Goal: Task Accomplishment & Management: Manage account settings

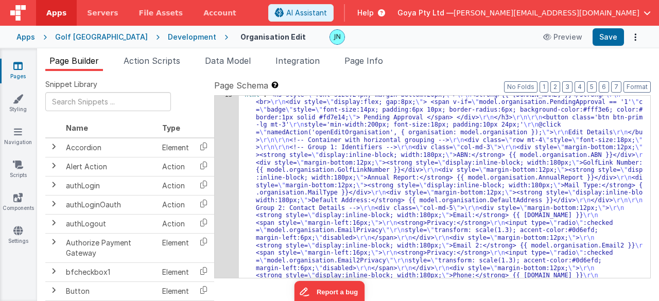
scroll to position [278, 0]
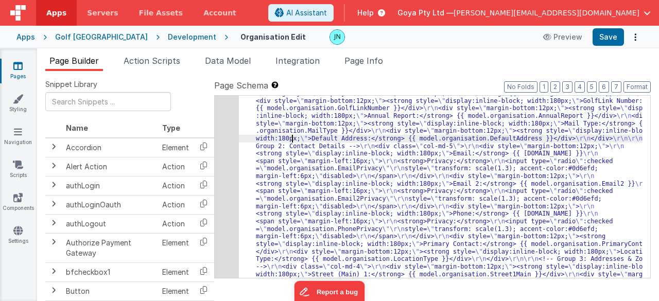
click at [233, 145] on div "13" at bounding box center [227, 184] width 24 height 310
click at [219, 150] on div "13" at bounding box center [227, 184] width 24 height 310
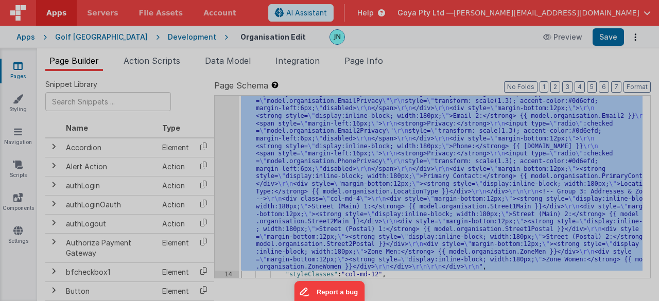
scroll to position [346, 0]
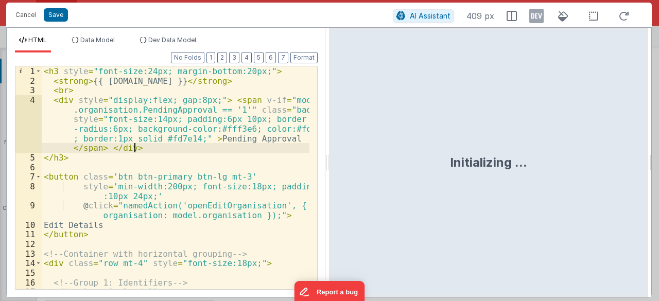
click at [244, 145] on div "< h3 style = "font-size:24px; margin-bottom:20px;" > < strong > {{ [DOMAIN_NAME…" at bounding box center [176, 197] width 268 height 263
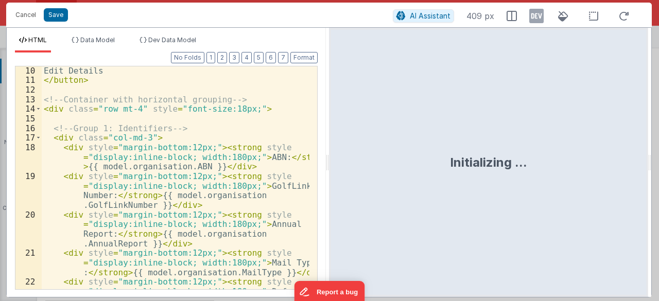
scroll to position [62, 0]
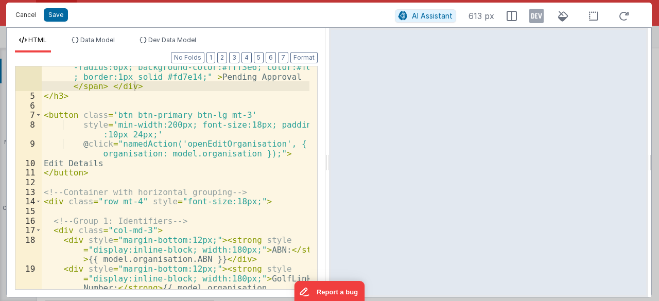
click at [28, 18] on button "Cancel" at bounding box center [25, 15] width 31 height 14
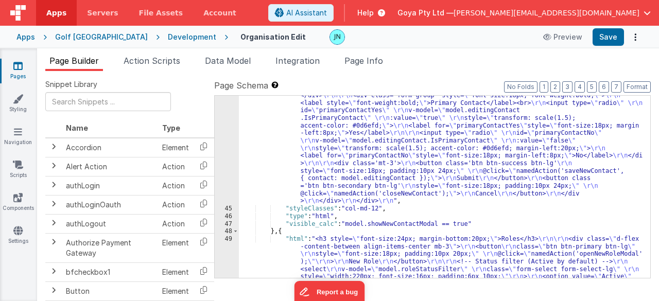
scroll to position [1892, 0]
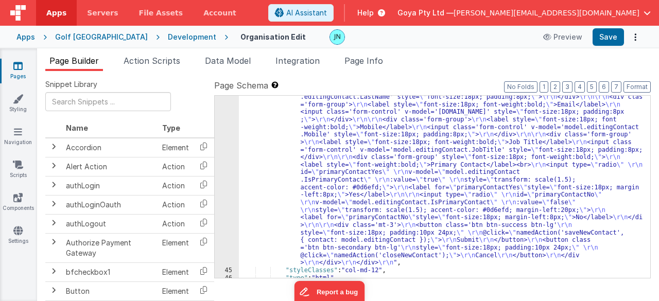
click at [383, 178] on div ""html" : "<div class='modal-backdrop' \r\n style='display:block; background:rgb…" at bounding box center [441, 245] width 404 height 425
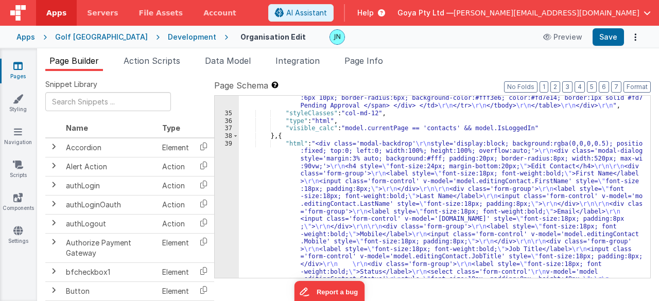
scroll to position [1366, 0]
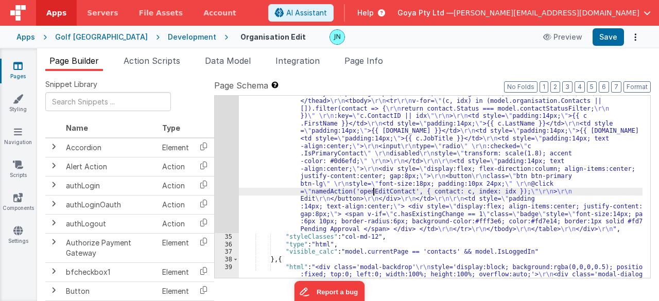
click at [223, 185] on div "34" at bounding box center [227, 108] width 24 height 249
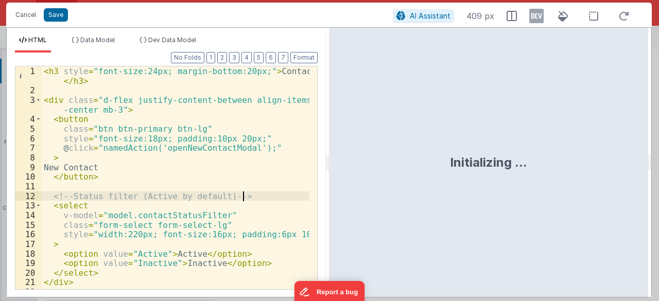
click at [249, 195] on div "< h3 style = "font-size:24px; margin-bottom:20px;" > Contacts </ h3 > < div cla…" at bounding box center [176, 192] width 268 height 253
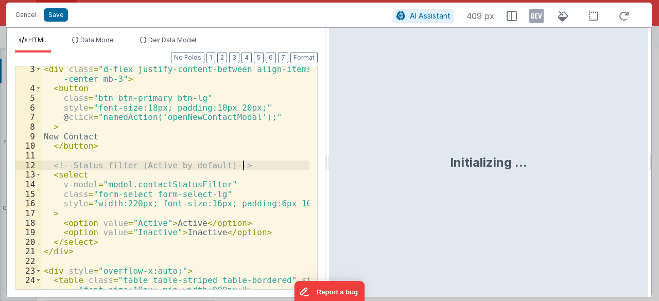
scroll to position [62, 0]
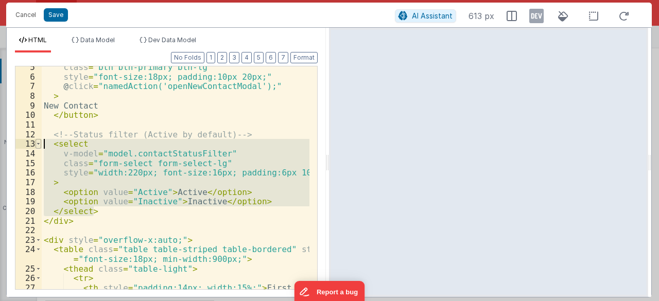
drag, startPoint x: 106, startPoint y: 209, endPoint x: 38, endPoint y: 147, distance: 91.9
click at [38, 147] on div "5 6 7 8 9 10 11 12 13 14 15 16 17 18 19 20 21 22 23 24 25 26 27 28 class = "btn…" at bounding box center [166, 178] width 303 height 224
click at [31, 15] on button "Cancel" at bounding box center [25, 15] width 31 height 14
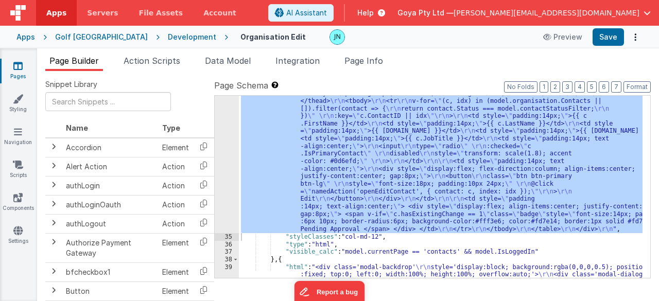
click at [304, 147] on div ""html" : "<h3 style= \" font-size:24px; margin-bottom:20px; \" >Contacts</h3> \…" at bounding box center [441, 187] width 404 height 182
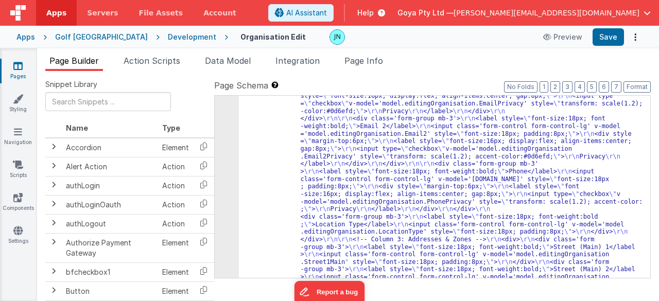
scroll to position [934, 0]
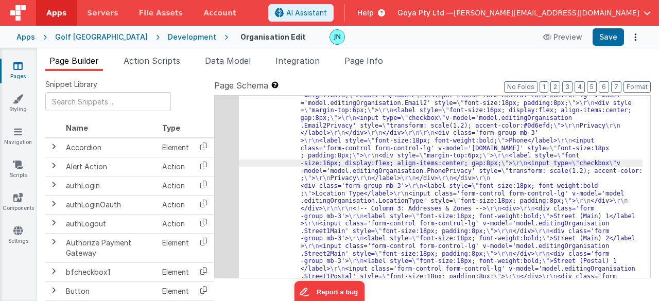
click at [222, 176] on div "29" at bounding box center [227, 118] width 24 height 536
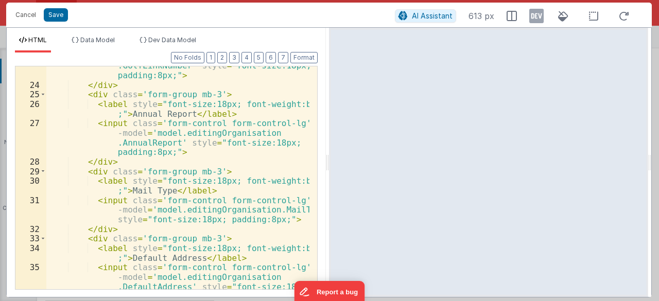
scroll to position [371, 0]
click at [246, 200] on div "< input class = 'form-control form-control-lg' v -model = 'model.editingOrganis…" at bounding box center [178, 192] width 264 height 301
click at [133, 159] on div "< input class = 'form-control form-control-lg' v -model = 'model.editingOrganis…" at bounding box center [178, 192] width 264 height 301
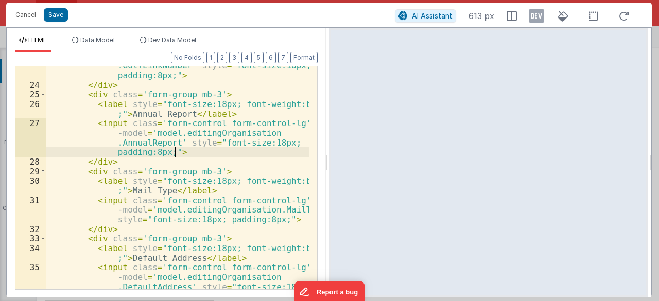
click at [191, 150] on div "< input class = 'form-control form-control-lg' v -model = 'model.editingOrganis…" at bounding box center [178, 192] width 264 height 301
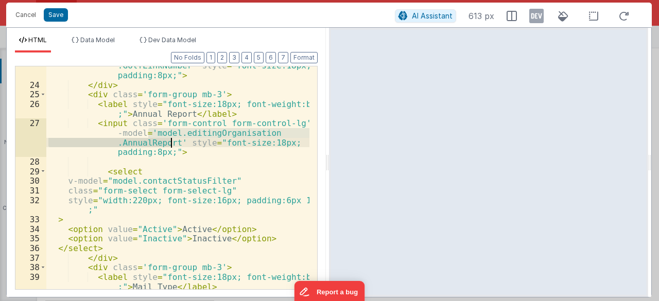
drag, startPoint x: 148, startPoint y: 133, endPoint x: 170, endPoint y: 142, distance: 23.6
click at [170, 142] on div "< input class = 'form-control form-control-lg' v -model = 'model.editingOrganis…" at bounding box center [178, 188] width 264 height 292
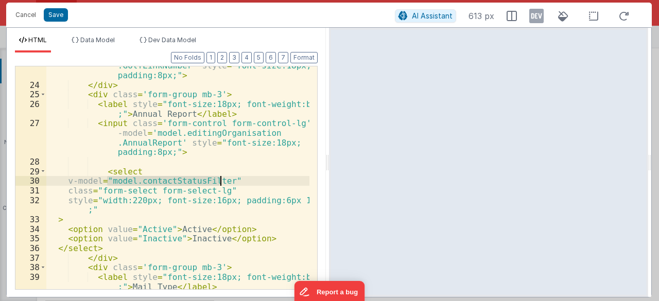
drag, startPoint x: 107, startPoint y: 179, endPoint x: 223, endPoint y: 182, distance: 115.4
click at [223, 182] on div "< input class = 'form-control form-control-lg' v -model = 'model.editingOrganis…" at bounding box center [178, 188] width 264 height 292
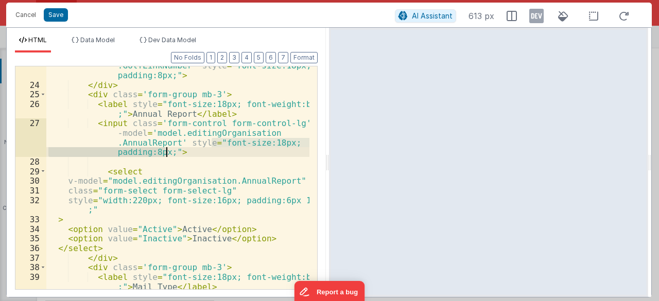
drag, startPoint x: 212, startPoint y: 142, endPoint x: 165, endPoint y: 153, distance: 48.7
click at [165, 153] on div "< input class = 'form-control form-control-lg' v -model = 'model.editingOrganis…" at bounding box center [178, 188] width 264 height 292
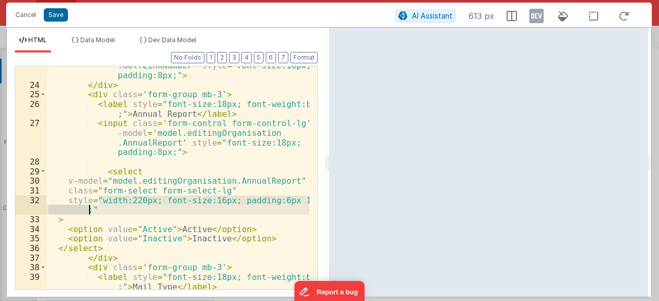
drag, startPoint x: 97, startPoint y: 200, endPoint x: 88, endPoint y: 211, distance: 13.9
click at [88, 211] on div "< input class = 'form-control form-control-lg' v -model = 'model.editingOrganis…" at bounding box center [178, 188] width 264 height 292
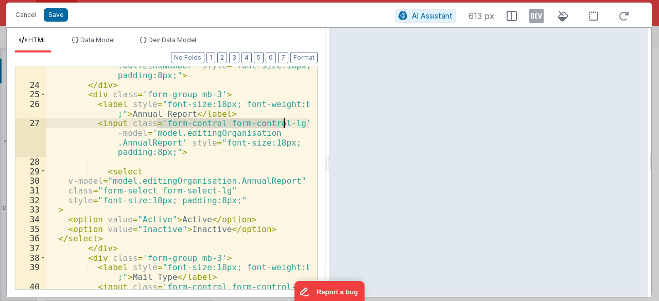
drag, startPoint x: 156, startPoint y: 122, endPoint x: 285, endPoint y: 125, distance: 129.4
click at [285, 125] on div "< input class = 'form-control form-control-lg' v -model = 'model.editingOrganis…" at bounding box center [178, 188] width 264 height 292
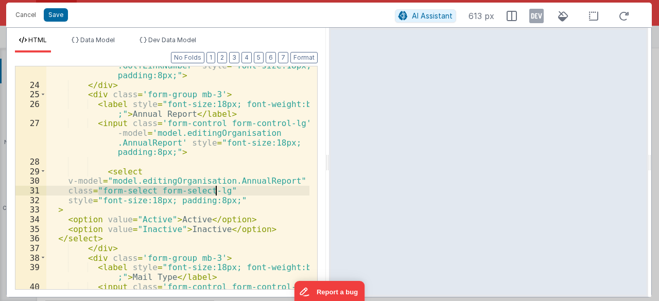
drag, startPoint x: 98, startPoint y: 189, endPoint x: 214, endPoint y: 190, distance: 115.9
click at [214, 190] on div "< input class = 'form-control form-control-lg' v -model = 'model.editingOrganis…" at bounding box center [178, 188] width 264 height 292
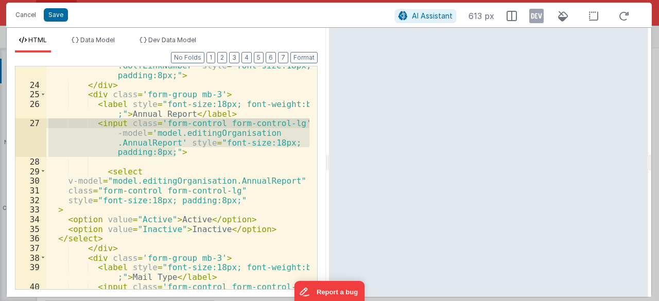
drag, startPoint x: 185, startPoint y: 150, endPoint x: 29, endPoint y: 124, distance: 158.3
click at [29, 124] on div "23 24 25 26 27 28 29 30 31 32 33 34 35 36 37 38 39 40 41 42 43 < input class = …" at bounding box center [166, 178] width 303 height 224
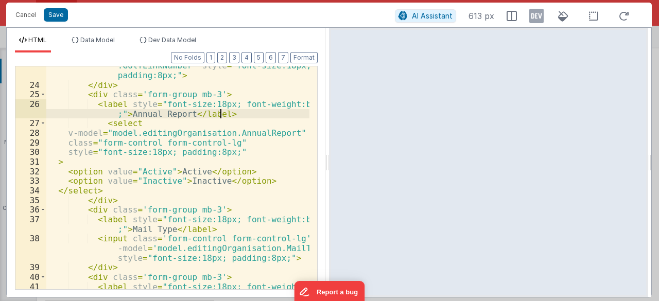
click at [144, 168] on div "< input class = 'form-control form-control-lg' v -model = 'model.editingOrganis…" at bounding box center [178, 183] width 264 height 282
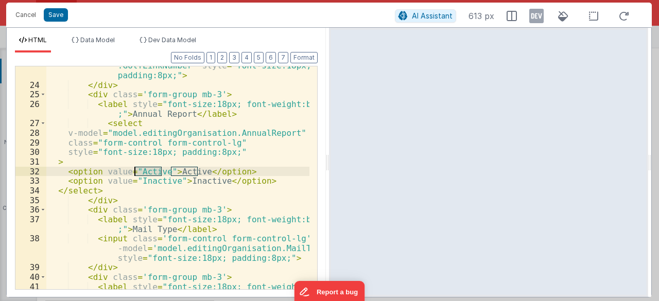
click at [144, 168] on div "< input class = 'form-control form-control-lg' v -model = 'model.editingOrganis…" at bounding box center [178, 183] width 264 height 282
click at [145, 177] on div "< input class = 'form-control form-control-lg' v -model = 'model.editingOrganis…" at bounding box center [178, 183] width 264 height 282
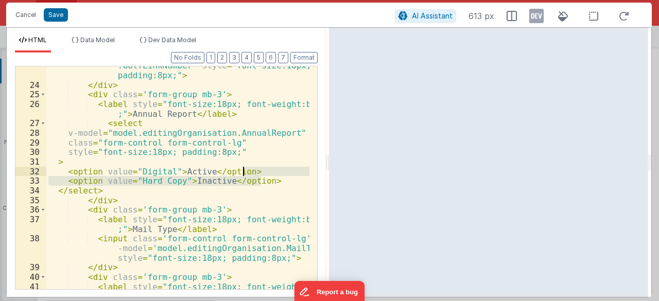
drag, startPoint x: 275, startPoint y: 180, endPoint x: 273, endPoint y: 170, distance: 10.0
click at [273, 170] on div "< input class = 'form-control form-control-lg' v -model = 'model.editingOrganis…" at bounding box center [178, 183] width 264 height 282
click at [277, 180] on div "< input class = 'form-control form-control-lg' v -model = 'model.editingOrganis…" at bounding box center [177, 177] width 263 height 223
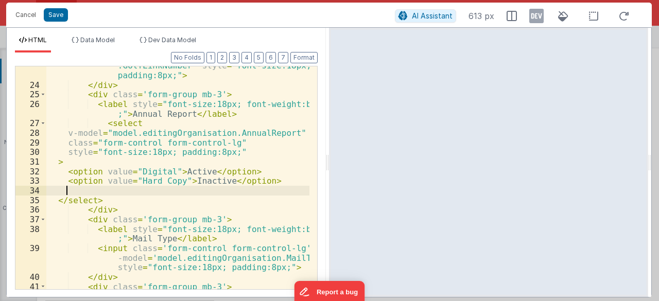
paste textarea
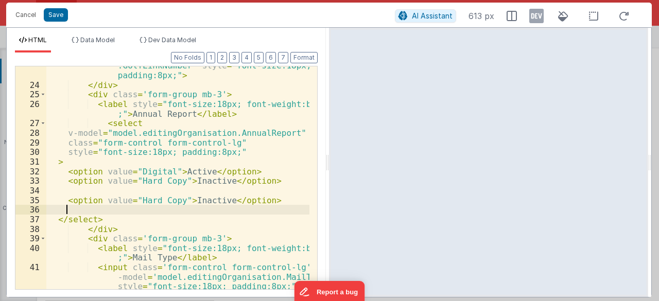
paste textarea
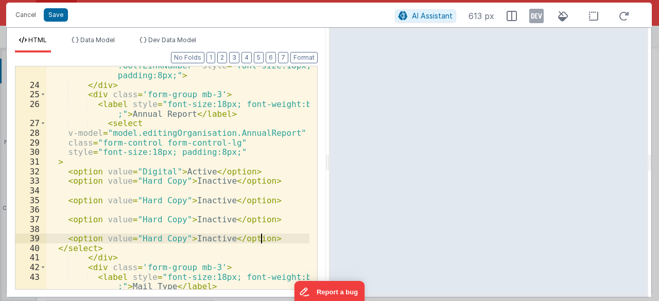
click at [158, 186] on div "< input class = 'form-control form-control-lg' v -model = 'model.editingOrganis…" at bounding box center [178, 188] width 264 height 292
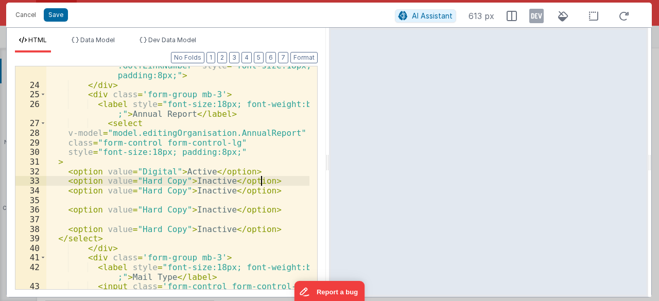
click at [96, 196] on div "< input class = 'form-control form-control-lg' v -model = 'model.editingOrganis…" at bounding box center [178, 188] width 264 height 292
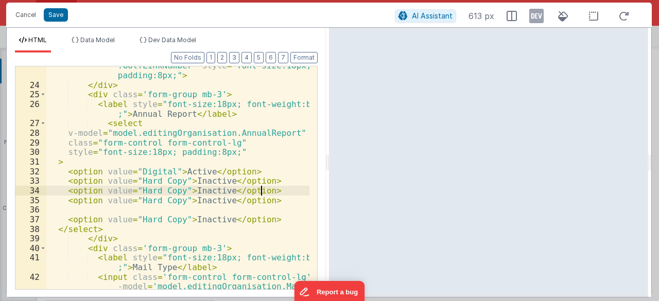
click at [96, 211] on div "< input class = 'form-control form-control-lg' v -model = 'model.editingOrganis…" at bounding box center [178, 188] width 264 height 292
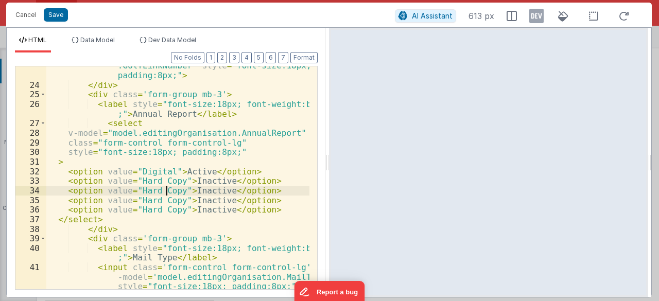
click at [164, 188] on div "< input class = 'form-control form-control-lg' v -model = 'model.editingOrganis…" at bounding box center [178, 178] width 264 height 272
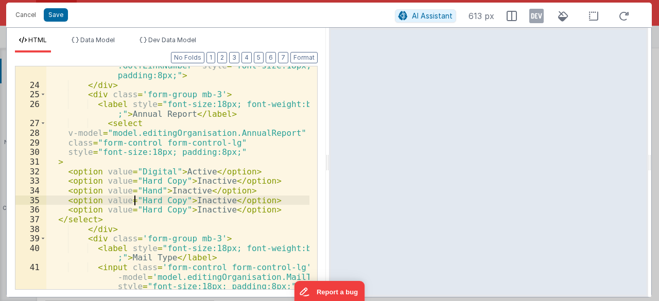
click at [135, 197] on div "< input class = 'form-control form-control-lg' v -model = 'model.editingOrganis…" at bounding box center [178, 178] width 264 height 272
click at [137, 197] on div "< input class = 'form-control form-control-lg' v -model = 'model.editingOrganis…" at bounding box center [178, 178] width 264 height 272
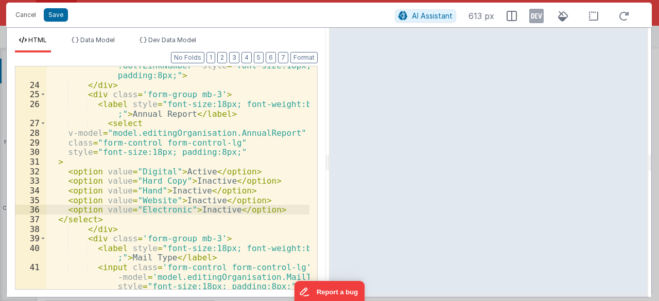
click at [150, 173] on div "< input class = 'form-control form-control-lg' v -model = 'model.editingOrganis…" at bounding box center [178, 178] width 264 height 272
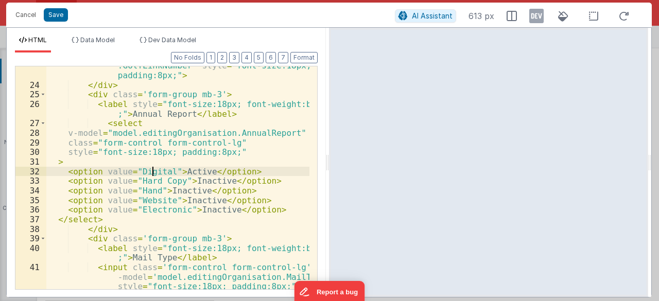
click at [150, 173] on div "< input class = 'form-control form-control-lg' v -model = 'model.editingOrganis…" at bounding box center [178, 178] width 264 height 272
click at [183, 171] on div "< input class = 'form-control form-control-lg' v -model = 'model.editingOrganis…" at bounding box center [178, 178] width 264 height 272
click at [146, 180] on div "< input class = 'form-control form-control-lg' v -model = 'model.editingOrganis…" at bounding box center [178, 178] width 264 height 272
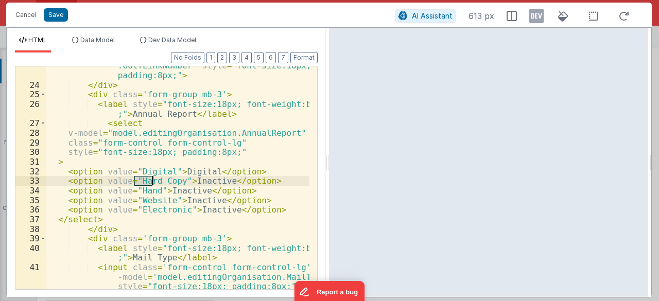
click at [193, 182] on div "< input class = 'form-control form-control-lg' v -model = 'model.editingOrganis…" at bounding box center [178, 178] width 264 height 272
paste textarea
click at [145, 189] on div "< input class = 'form-control form-control-lg' v -model = 'model.editingOrganis…" at bounding box center [178, 178] width 264 height 272
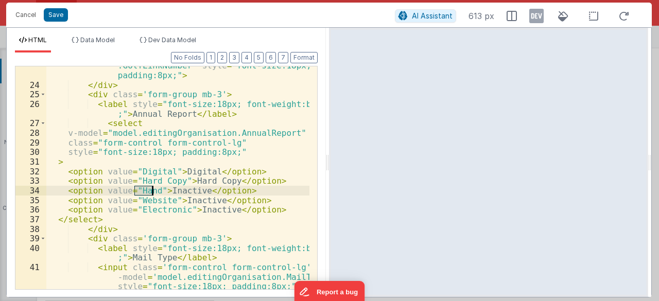
click at [177, 190] on div "< input class = 'form-control form-control-lg' v -model = 'model.editingOrganis…" at bounding box center [178, 178] width 264 height 272
click at [151, 202] on div "< input class = 'form-control form-control-lg' v -model = 'model.editingOrganis…" at bounding box center [178, 178] width 264 height 272
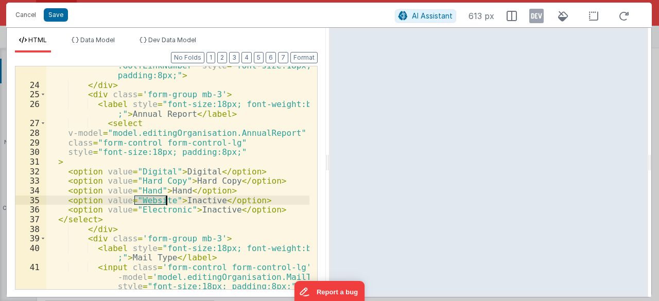
click at [151, 202] on div "< input class = 'form-control form-control-lg' v -model = 'model.editingOrganis…" at bounding box center [178, 178] width 264 height 272
click at [191, 202] on div "< input class = 'form-control form-control-lg' v -model = 'model.editingOrganis…" at bounding box center [178, 178] width 264 height 272
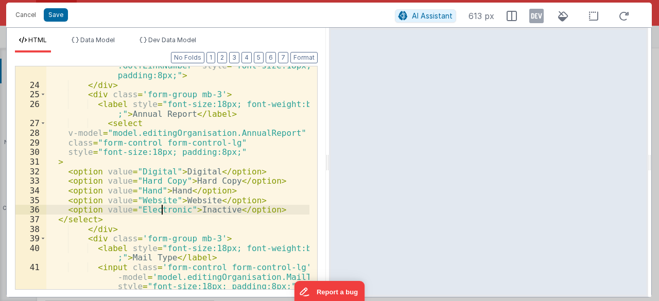
click at [162, 212] on div "< input class = 'form-control form-control-lg' v -model = 'model.editingOrganis…" at bounding box center [178, 178] width 264 height 272
click at [201, 209] on div "< input class = 'form-control form-control-lg' v -model = 'model.editingOrganis…" at bounding box center [178, 178] width 264 height 272
click at [61, 20] on button "Save" at bounding box center [56, 14] width 24 height 13
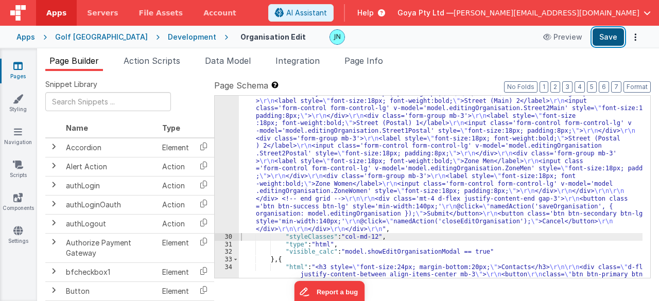
click at [621, 38] on button "Save" at bounding box center [608, 37] width 31 height 18
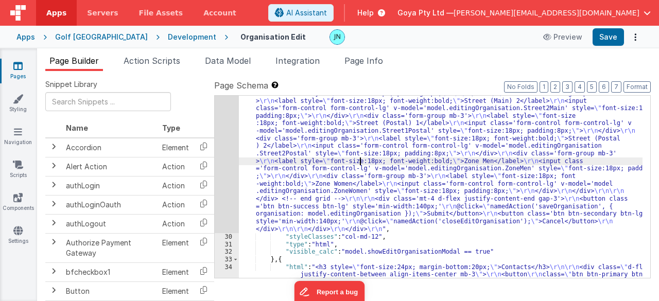
click at [359, 164] on div ""html" : "<div class='modal-backdrop' \r\n style='display:block; background:rgb…" at bounding box center [441, 200] width 404 height 931
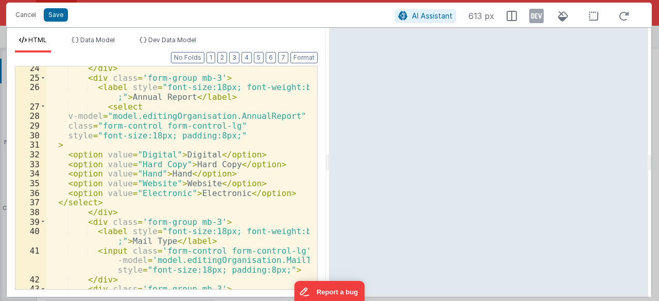
scroll to position [387, 0]
click at [210, 134] on div "</ div > < div class = 'form-group mb-3' > < label style = "font-size:18px; fon…" at bounding box center [178, 189] width 264 height 253
click at [61, 15] on button "Save" at bounding box center [56, 14] width 24 height 13
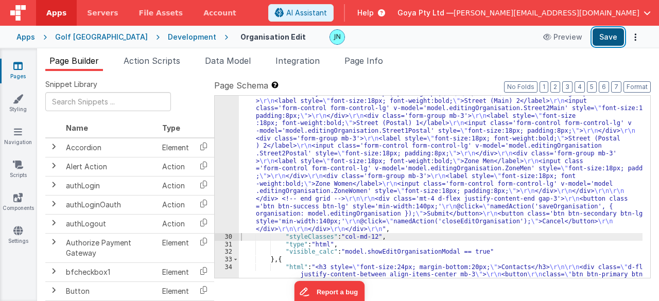
click at [611, 37] on button "Save" at bounding box center [608, 37] width 31 height 18
click at [298, 157] on div ""html" : "<div class='modal-backdrop' \r\n style='display:block; background:rgb…" at bounding box center [441, 200] width 404 height 931
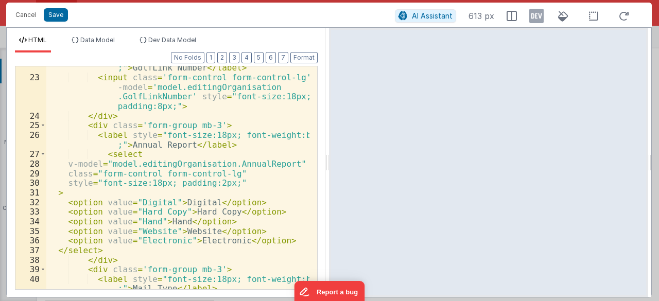
scroll to position [371, 0]
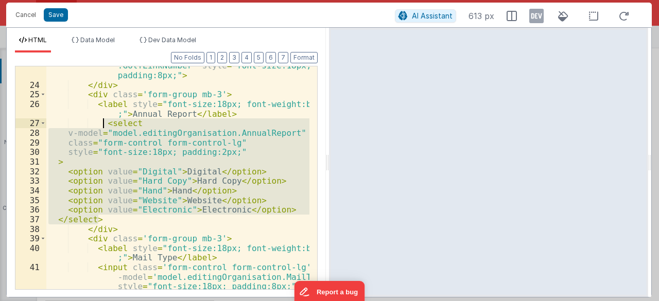
drag, startPoint x: 108, startPoint y: 217, endPoint x: 103, endPoint y: 125, distance: 92.8
click at [103, 125] on div "< input class = 'form-control form-control-lg' v -model = 'model.editingOrganis…" at bounding box center [178, 178] width 264 height 272
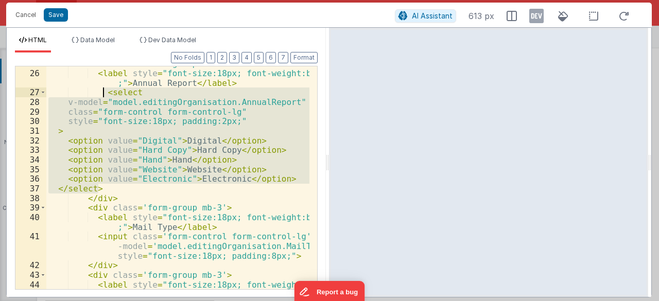
scroll to position [433, 0]
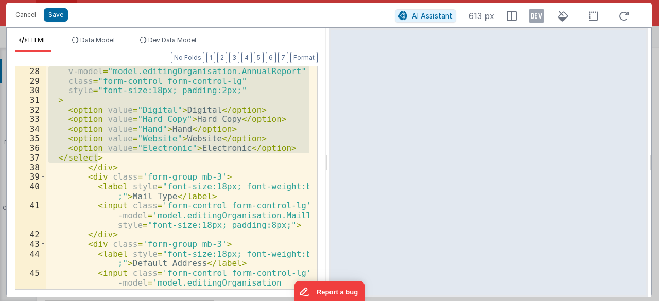
click at [289, 225] on div "< select v-model = "model.editingOrganisation.AnnualReport" class = "form-contr…" at bounding box center [178, 193] width 264 height 272
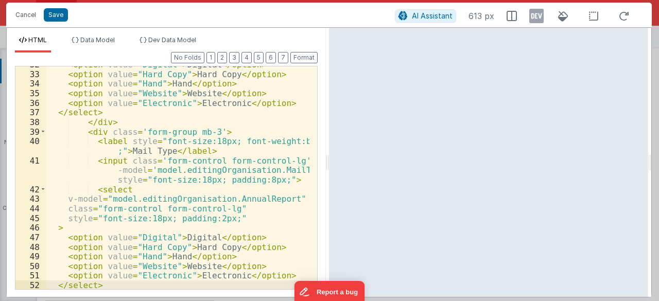
scroll to position [509, 0]
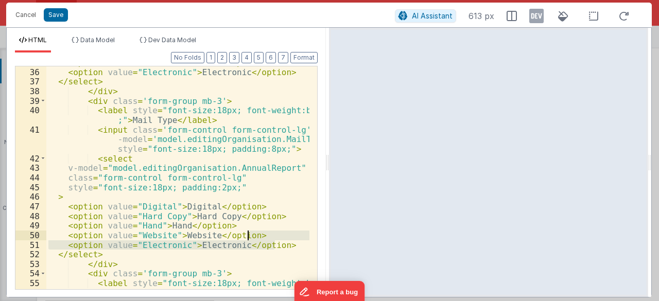
drag, startPoint x: 277, startPoint y: 243, endPoint x: 275, endPoint y: 236, distance: 7.4
click at [275, 236] on div "< option value = "Website" > Website </ option > < option value = "Electronic" …" at bounding box center [178, 184] width 264 height 253
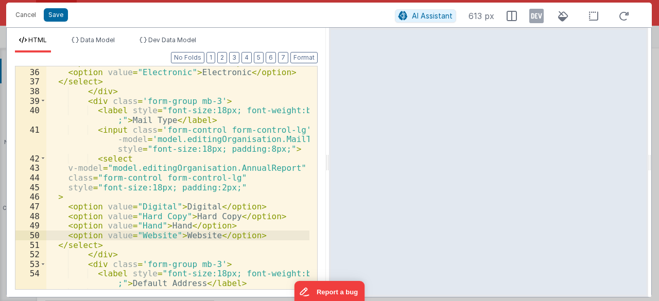
click at [281, 139] on div "< option value = "Website" > Website </ option > < option value = "Electronic" …" at bounding box center [178, 194] width 264 height 272
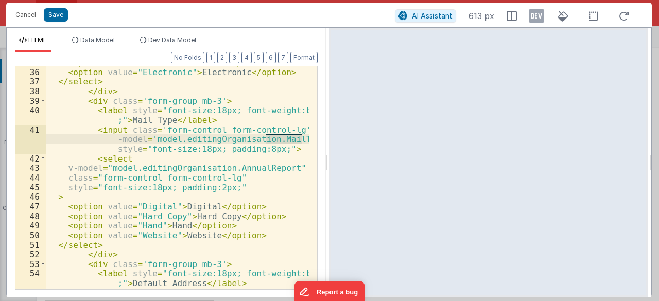
click at [251, 167] on div "< option value = "Website" > Website </ option > < option value = "Electronic" …" at bounding box center [178, 194] width 264 height 272
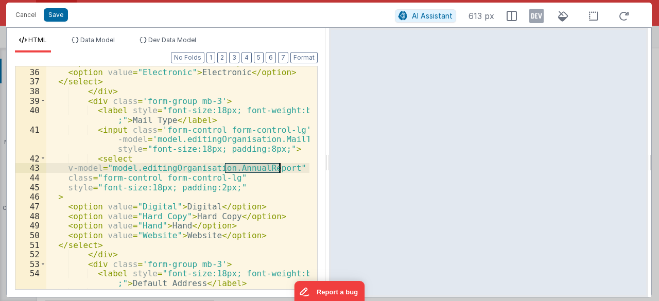
click at [251, 167] on div "< option value = "Website" > Website </ option > < option value = "Electronic" …" at bounding box center [178, 194] width 264 height 272
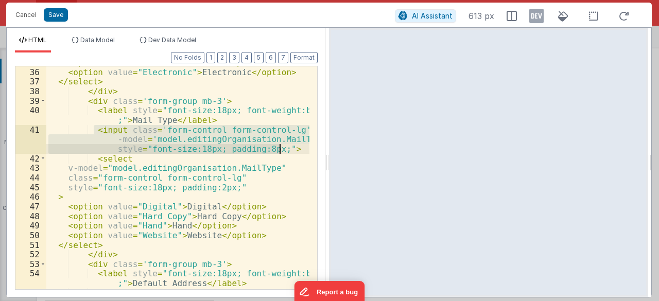
drag, startPoint x: 95, startPoint y: 128, endPoint x: 289, endPoint y: 146, distance: 194.5
click at [289, 146] on div "< option value = "Website" > Website </ option > < option value = "Electronic" …" at bounding box center [178, 194] width 264 height 272
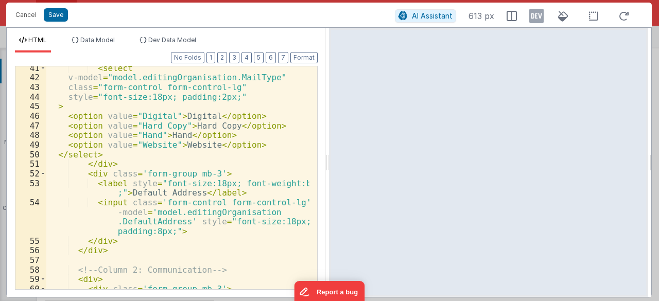
scroll to position [602, 0]
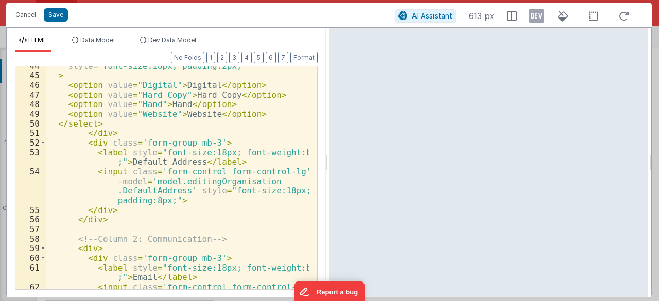
click at [180, 201] on div "style = "font-size:18px; padding:2px;" > < option value = "Digital" > Digital <…" at bounding box center [178, 192] width 264 height 263
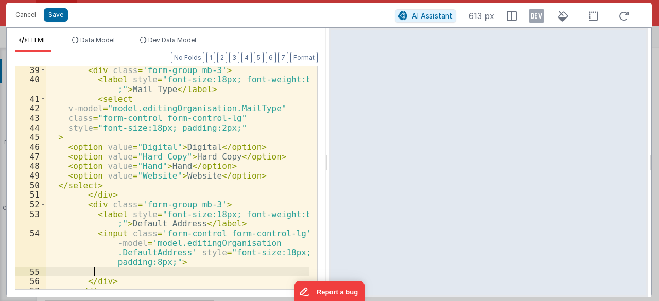
scroll to position [540, 0]
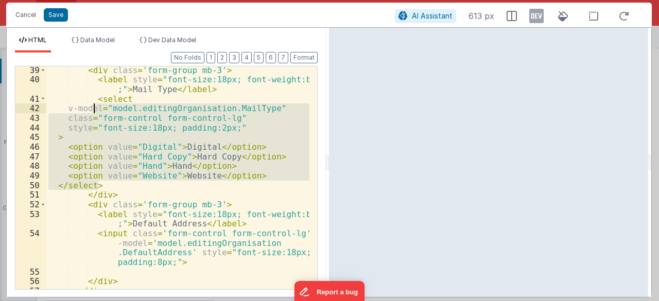
drag, startPoint x: 102, startPoint y: 185, endPoint x: 95, endPoint y: 98, distance: 87.4
click at [95, 98] on div "< div class = 'form-group mb-3' > < label style = "font-size:18px; font-weight:…" at bounding box center [178, 186] width 264 height 243
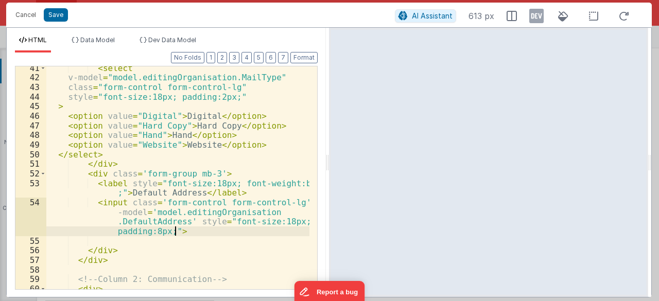
click at [182, 227] on div "< select v-model = "model.editingOrganisation.MailType" class = "form-control f…" at bounding box center [178, 184] width 264 height 243
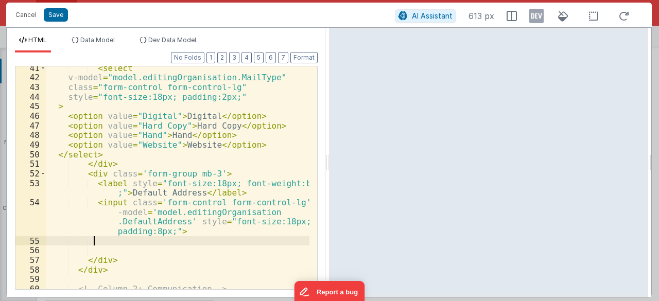
scroll to position [613, 0]
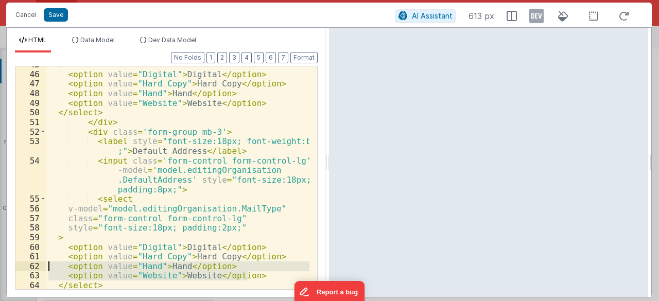
drag, startPoint x: 239, startPoint y: 270, endPoint x: 47, endPoint y: 267, distance: 191.7
click at [47, 267] on div "> < option value = "Digital" > Digital </ option > < option value = "Hard Copy"…" at bounding box center [178, 181] width 264 height 243
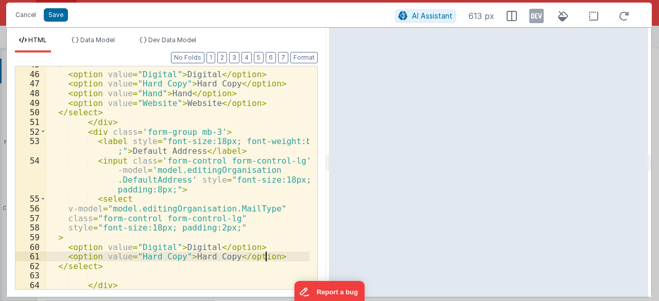
click at [190, 248] on div "> < option value = "Digital" > Digital </ option > < option value = "Hard Copy"…" at bounding box center [178, 181] width 264 height 243
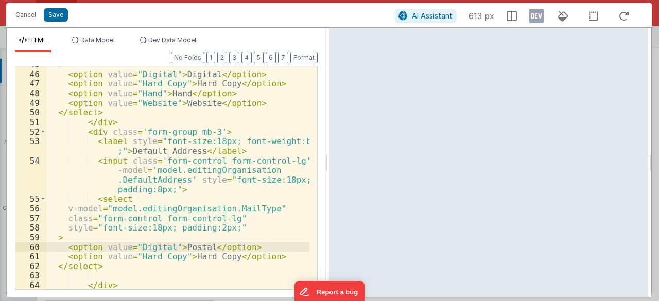
click at [219, 249] on div "> < option value = "Digital" > Digital </ option > < option value = "Hard Copy"…" at bounding box center [178, 181] width 264 height 243
click at [213, 261] on div "> < option value = "Digital" > Digital </ option > < option value = "Hard Copy"…" at bounding box center [178, 181] width 264 height 243
click at [182, 249] on div "> < option value = "Digital" > Digital </ option > < option value = "Hard Copy"…" at bounding box center [178, 181] width 264 height 243
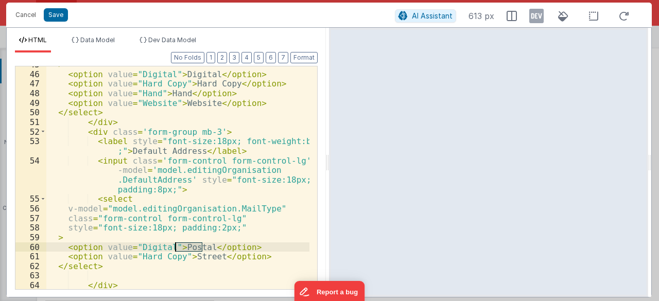
click at [148, 249] on div "> < option value = "Digital" > Digital </ option > < option value = "Hard Copy"…" at bounding box center [178, 181] width 264 height 243
click at [192, 255] on div "> < option value = "Digital" > Digital </ option > < option value = "Hard Copy"…" at bounding box center [178, 181] width 264 height 243
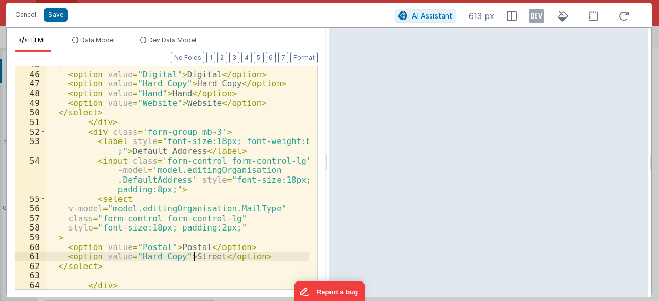
click at [192, 255] on div "> < option value = "Digital" > Digital </ option > < option value = "Hard Copy"…" at bounding box center [178, 181] width 264 height 243
click at [142, 256] on div "> < option value = "Digital" > Digital </ option > < option value = "Hard Copy"…" at bounding box center [178, 181] width 264 height 243
click at [163, 256] on div "> < option value = "Digital" > Digital </ option > < option value = "Hard Copy"…" at bounding box center [178, 181] width 264 height 243
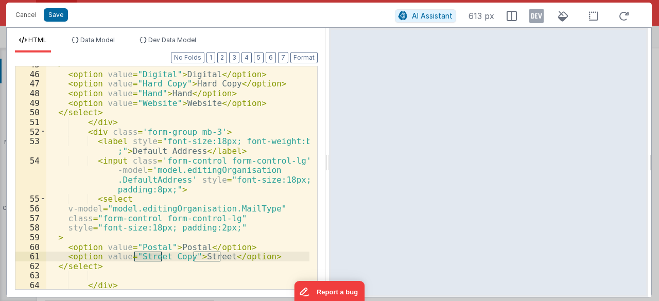
click at [176, 255] on div "> < option value = "Digital" > Digital </ option > < option value = "Hard Copy"…" at bounding box center [178, 181] width 264 height 243
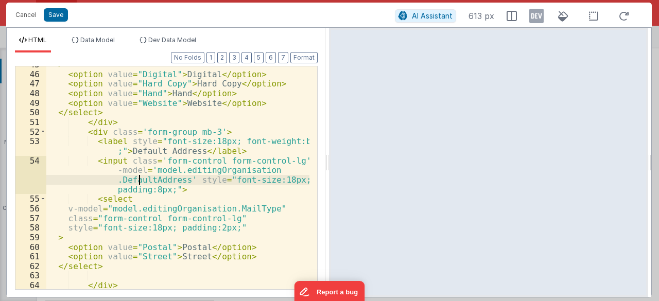
click at [139, 180] on div "> < option value = "Digital" > Digital </ option > < option value = "Hard Copy"…" at bounding box center [178, 181] width 264 height 243
click at [246, 207] on div "> < option value = "Digital" > Digital </ option > < option value = "Hard Copy"…" at bounding box center [178, 181] width 264 height 243
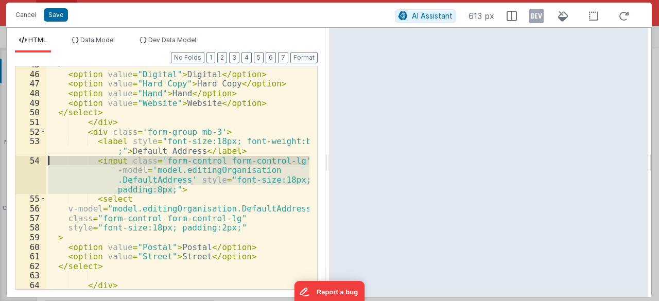
drag, startPoint x: 181, startPoint y: 189, endPoint x: 40, endPoint y: 157, distance: 145.2
click at [40, 157] on div "45 46 47 48 49 50 51 52 53 54 55 56 57 58 59 60 61 62 63 64 65 66 > < option va…" at bounding box center [166, 178] width 303 height 224
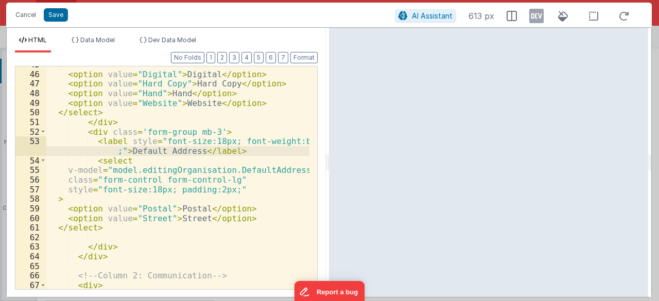
click at [224, 194] on div "> < option value = "Digital" > Digital </ option > < option value = "Hard Copy"…" at bounding box center [178, 181] width 264 height 243
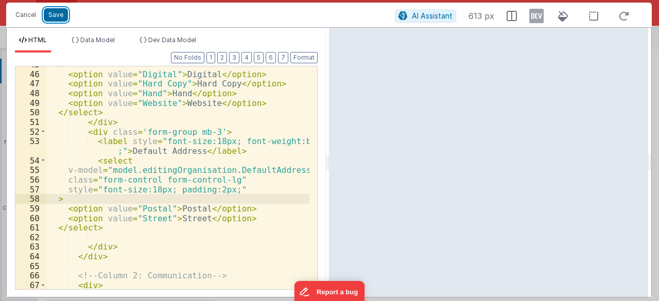
click at [60, 17] on button "Save" at bounding box center [56, 14] width 24 height 13
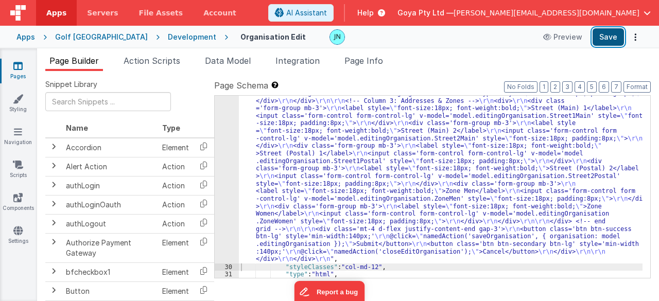
click at [612, 42] on button "Save" at bounding box center [608, 37] width 31 height 18
click at [330, 185] on div ""html" : "<div class='modal-backdrop' \r\n style='display:block; background:rgb…" at bounding box center [441, 94] width 404 height 719
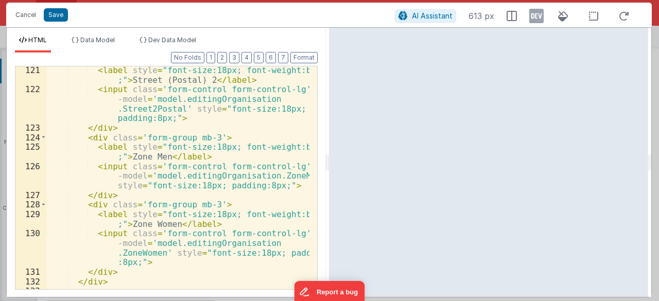
scroll to position [1703, 0]
click at [139, 262] on div "< label style = "font-size:18px; font-weight:bold ;" > Street (Postal) 2 </ lab…" at bounding box center [178, 191] width 264 height 253
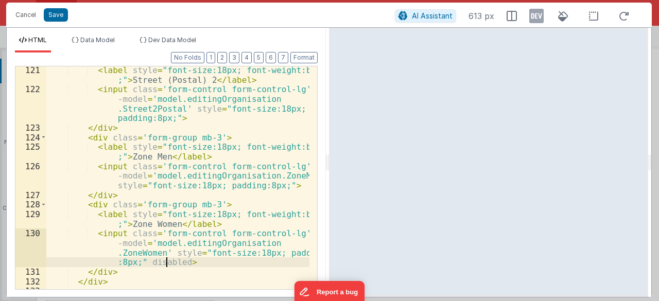
click at [165, 263] on div "< label style = "font-size:18px; font-weight:bold ;" > Street (Postal) 2 </ lab…" at bounding box center [178, 191] width 264 height 253
click at [273, 187] on div "< label style = "font-size:18px; font-weight:bold ;" > Street (Postal) 2 </ lab…" at bounding box center [178, 191] width 264 height 253
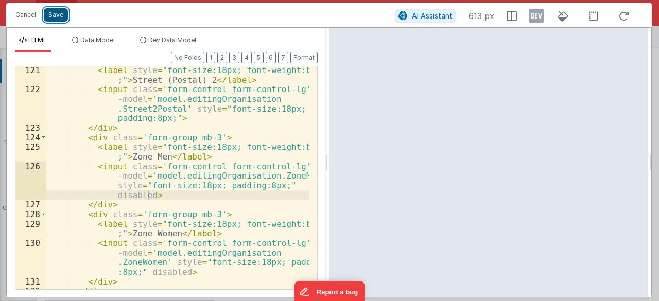
click at [57, 12] on button "Save" at bounding box center [56, 14] width 24 height 13
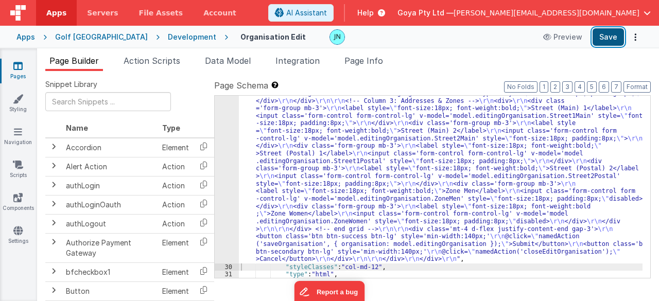
click at [613, 36] on button "Save" at bounding box center [608, 37] width 31 height 18
